Goal: Task Accomplishment & Management: Manage account settings

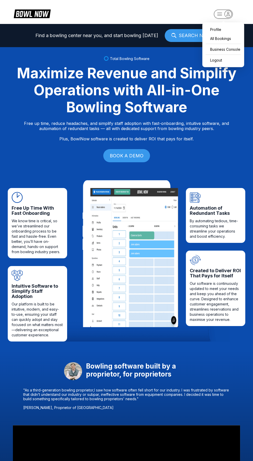
click at [228, 14] on icon "button" at bounding box center [227, 14] width 3 height 4
click at [234, 51] on div "Business Console" at bounding box center [223, 49] width 37 height 9
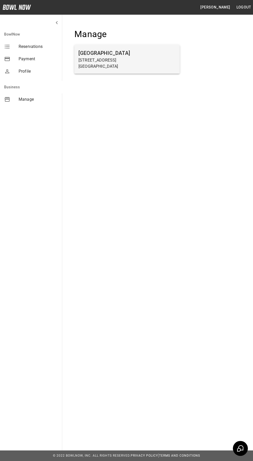
click at [109, 52] on h6 "Midway Berkeley Springs" at bounding box center [126, 53] width 97 height 8
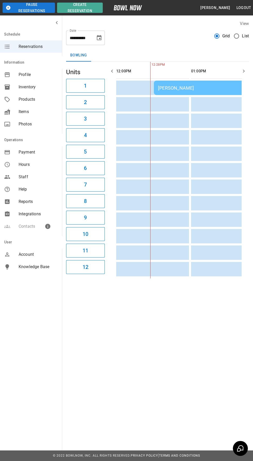
click at [178, 88] on div "Steve Schmeck" at bounding box center [228, 87] width 140 height 5
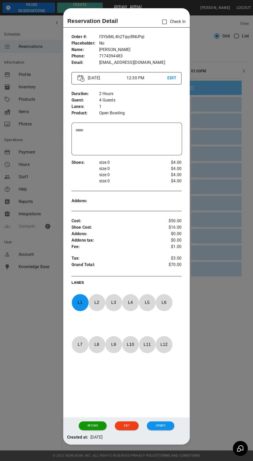
click at [231, 369] on div at bounding box center [126, 230] width 253 height 461
